Goal: Complete application form

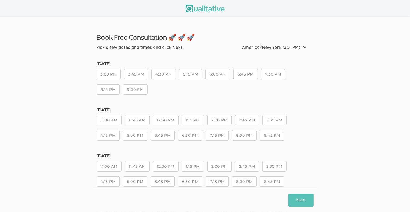
click at [111, 74] on button "3:00 PM" at bounding box center [109, 74] width 24 height 10
click at [303, 199] on button "Next" at bounding box center [301, 200] width 25 height 13
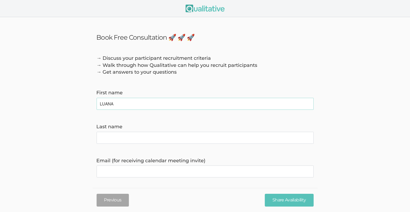
type name "LUANA"
click at [104, 139] on name "Last name" at bounding box center [205, 138] width 217 height 12
type name "[PERSON_NAME]"
click at [108, 172] on invite\) "Email (for receiving calendar meeting invite)" at bounding box center [205, 171] width 217 height 12
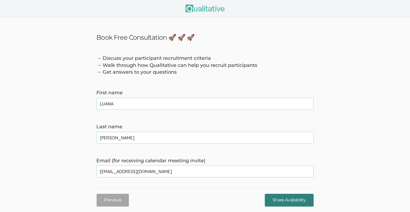
type invite\) "[EMAIL_ADDRESS][DOMAIN_NAME]"
click at [290, 197] on input "Share Availability" at bounding box center [289, 200] width 49 height 13
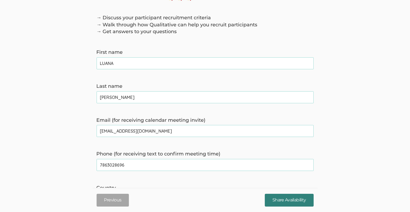
type time\) "7863028696"
click at [283, 199] on input "Share Availability" at bounding box center [289, 200] width 49 height 13
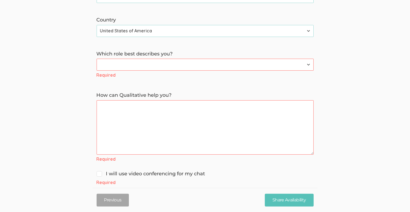
click at [103, 65] on select "Participant Researcher" at bounding box center [205, 65] width 217 height 12
select select "1"
click at [97, 59] on select "Participant Researcher" at bounding box center [205, 65] width 217 height 12
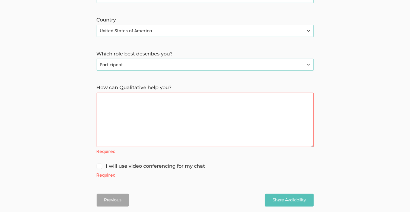
click at [105, 96] on you\? "How can Qualitative help you?" at bounding box center [205, 120] width 217 height 54
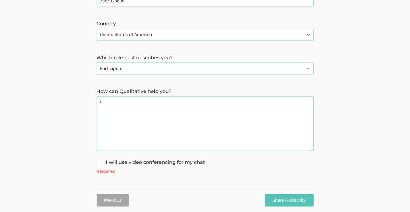
scroll to position [205, 0]
drag, startPoint x: 113, startPoint y: 100, endPoint x: 50, endPoint y: 97, distance: 63.4
click at [50, 97] on form "→ Discuss your participant recruitment criteria → Walk through how Qualitative …" at bounding box center [205, 12] width 410 height 324
type you\? "I nee"
drag, startPoint x: 102, startPoint y: 102, endPoint x: 123, endPoint y: 104, distance: 21.1
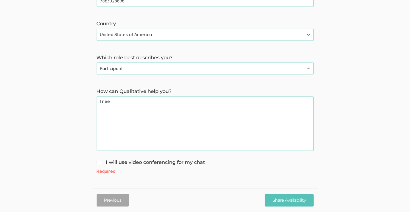
click at [123, 104] on you\? "I nee" at bounding box center [205, 123] width 217 height 54
drag, startPoint x: 100, startPoint y: 101, endPoint x: 149, endPoint y: 107, distance: 49.1
click at [149, 107] on you\? "I nee" at bounding box center [205, 123] width 217 height 54
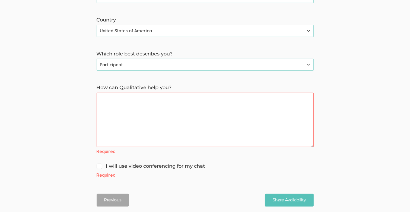
click at [102, 90] on label "How can Qualitative help you?" at bounding box center [205, 87] width 217 height 7
click at [102, 93] on you\? "How can Qualitative help you?" at bounding box center [205, 120] width 217 height 54
paste you\? "An interview study seeks healthcare leaders with experience in cyberattacks A n…"
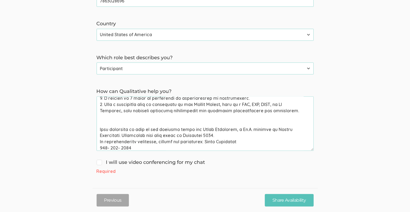
scroll to position [111, 0]
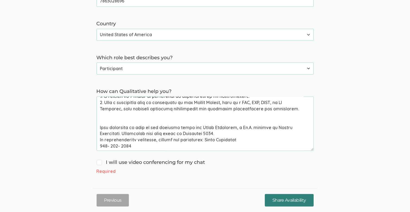
type you\? "An interview study seeks healthcare leaders with experience in cyberattacks A n…"
click at [288, 198] on input "Share Availability" at bounding box center [289, 200] width 49 height 13
click at [287, 202] on input "Share Availability" at bounding box center [289, 200] width 49 height 13
click at [100, 164] on span "I will use video conferencing for my chat" at bounding box center [151, 162] width 109 height 7
click at [100, 164] on input "I will use video conferencing for my chat" at bounding box center [99, 162] width 4 height 4
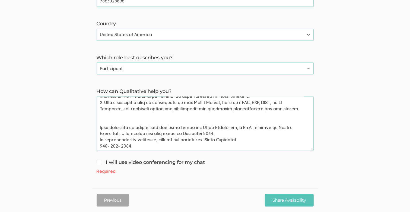
checkbox input "true"
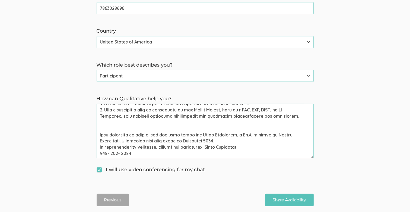
scroll to position [198, 0]
click at [276, 200] on input "Share Availability" at bounding box center [289, 200] width 49 height 13
